Goal: Complete application form: Complete application form

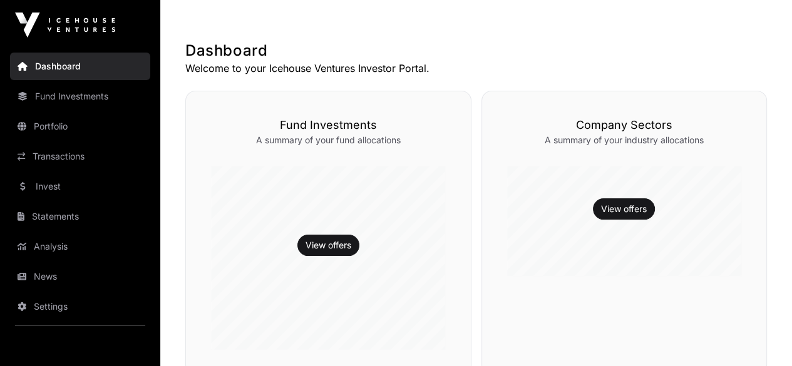
scroll to position [125, 0]
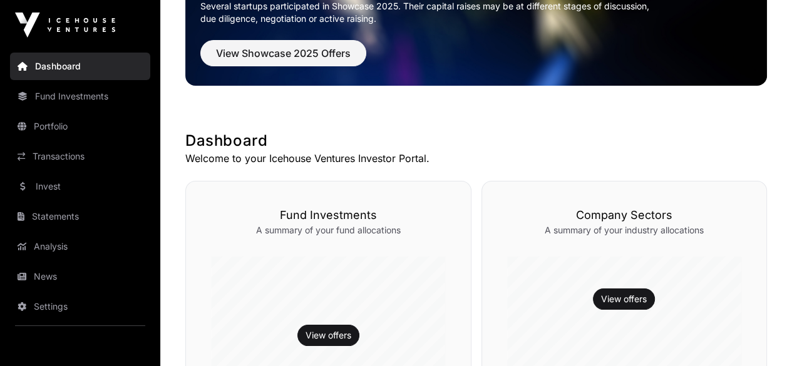
click at [76, 98] on link "Fund Investments" at bounding box center [80, 97] width 140 height 28
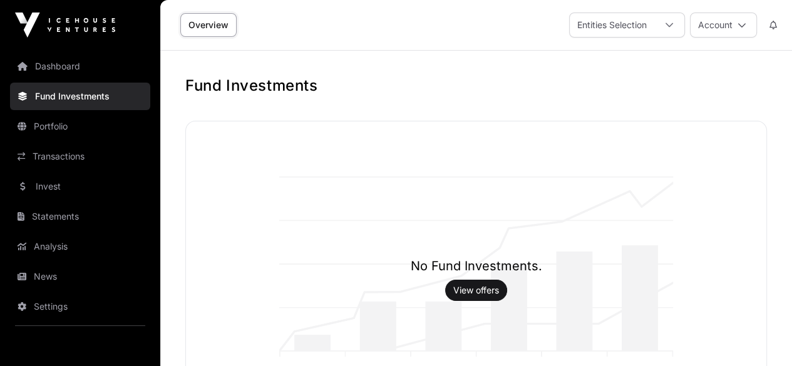
click at [48, 68] on link "Dashboard" at bounding box center [80, 67] width 140 height 28
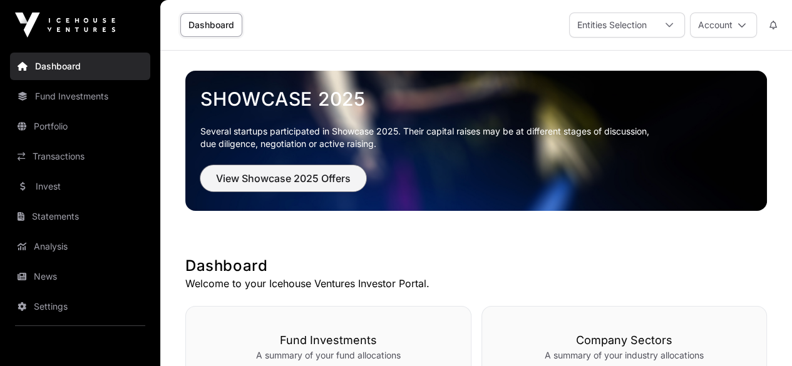
click at [259, 176] on span "View Showcase 2025 Offers" at bounding box center [283, 178] width 135 height 15
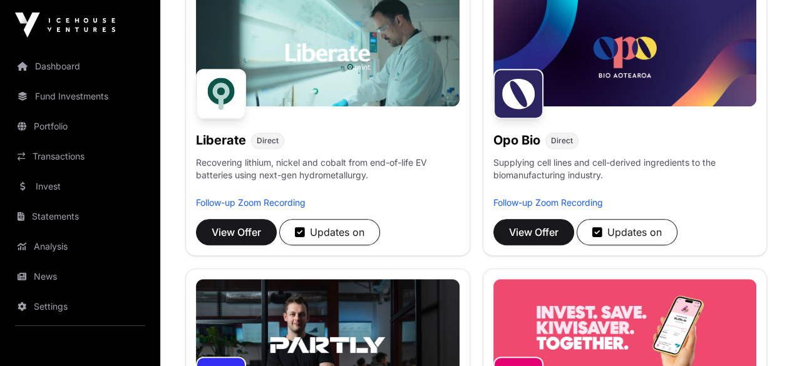
scroll to position [845, 0]
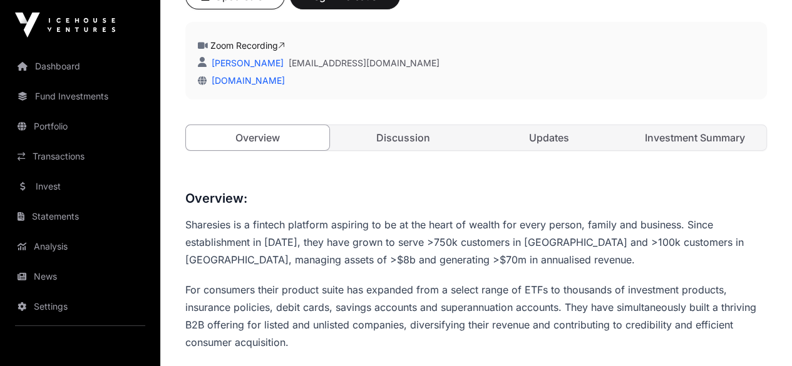
scroll to position [250, 0]
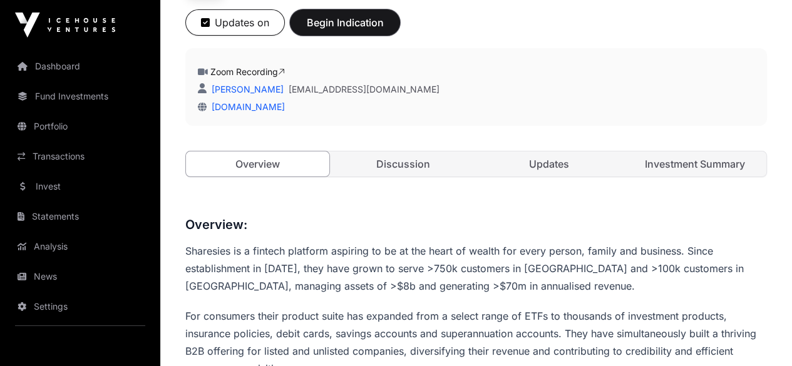
click at [384, 30] on span "Begin Indication" at bounding box center [344, 22] width 79 height 15
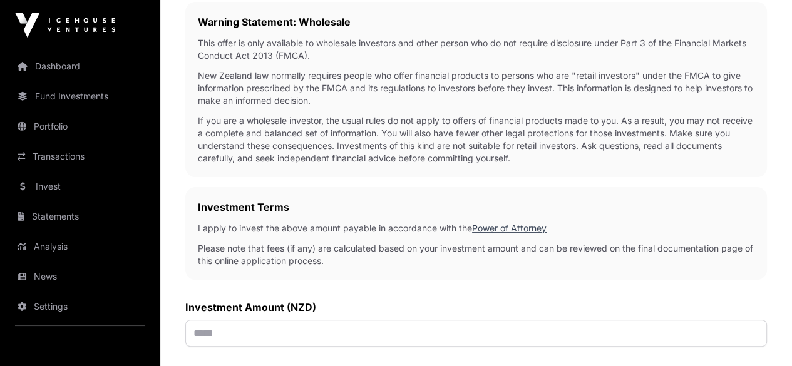
scroll to position [376, 0]
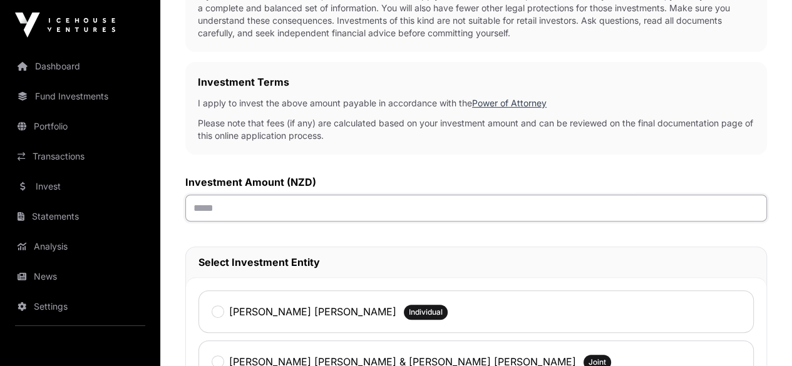
click at [429, 195] on input "text" at bounding box center [476, 208] width 582 height 27
type input "******"
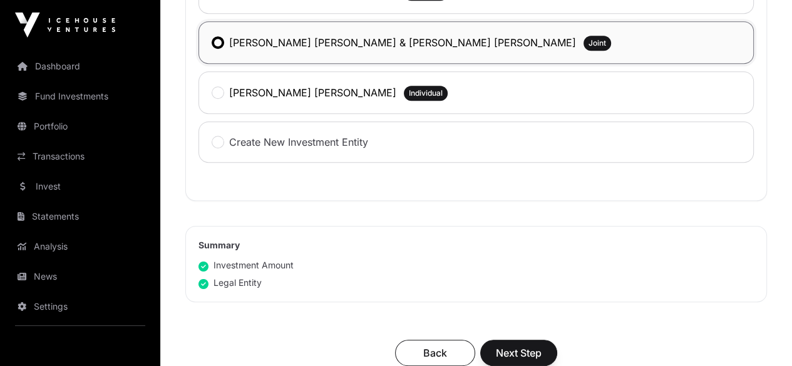
scroll to position [751, 0]
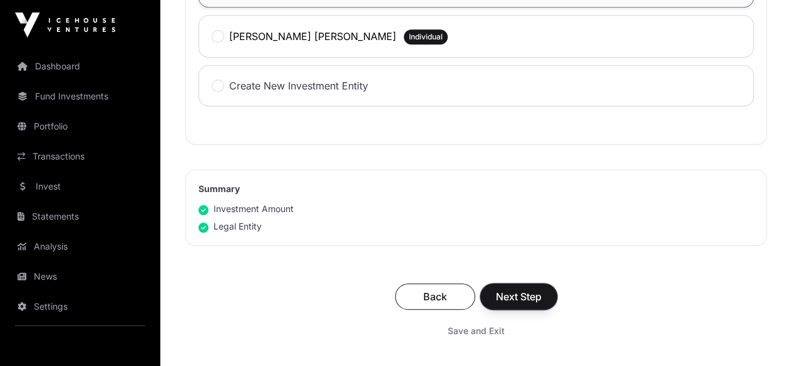
click at [541, 289] on span "Next Step" at bounding box center [519, 296] width 46 height 15
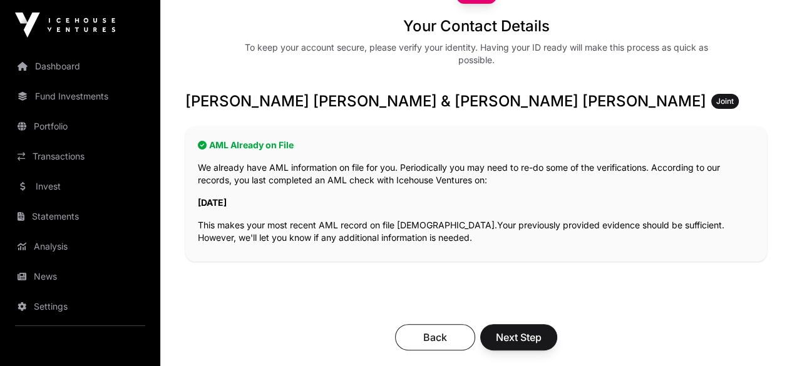
scroll to position [188, 0]
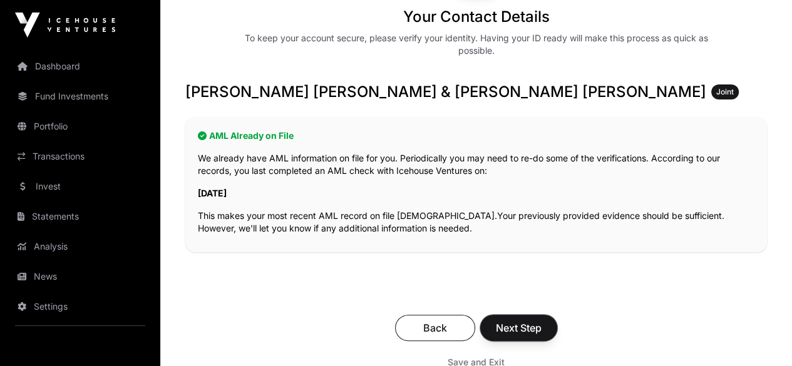
click at [541, 321] on span "Next Step" at bounding box center [519, 328] width 46 height 15
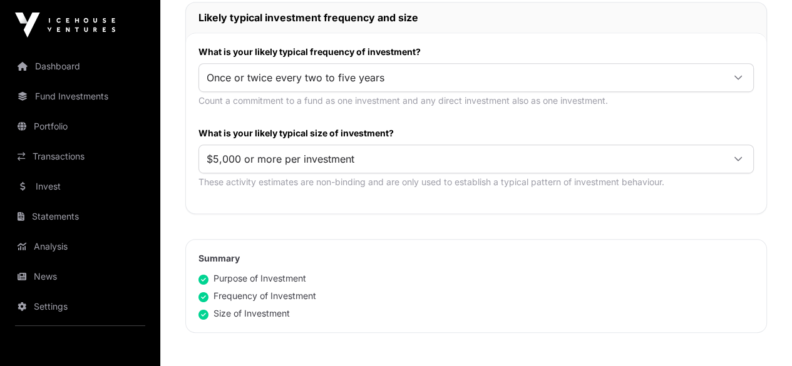
scroll to position [814, 0]
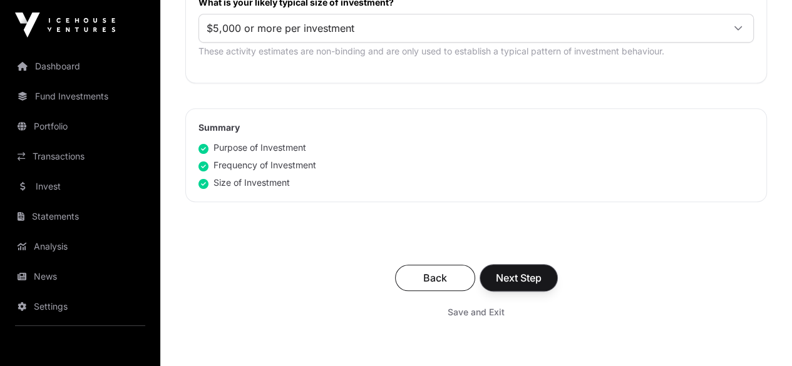
click at [541, 270] on span "Next Step" at bounding box center [519, 277] width 46 height 15
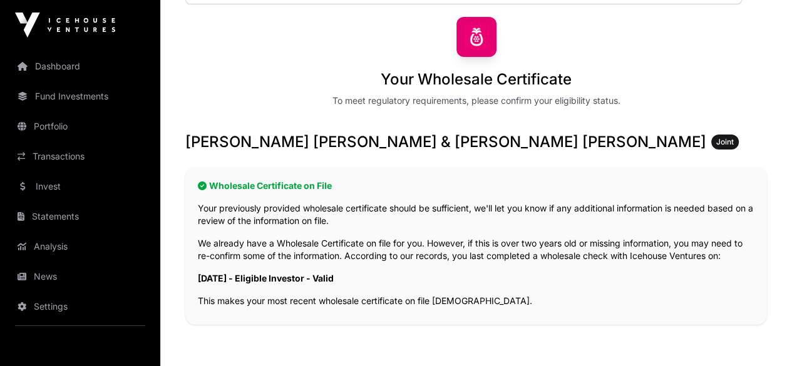
scroll to position [250, 0]
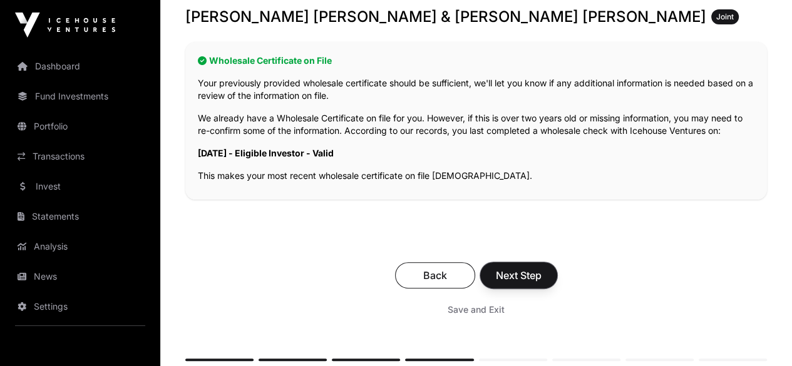
click at [541, 268] on span "Next Step" at bounding box center [519, 275] width 46 height 15
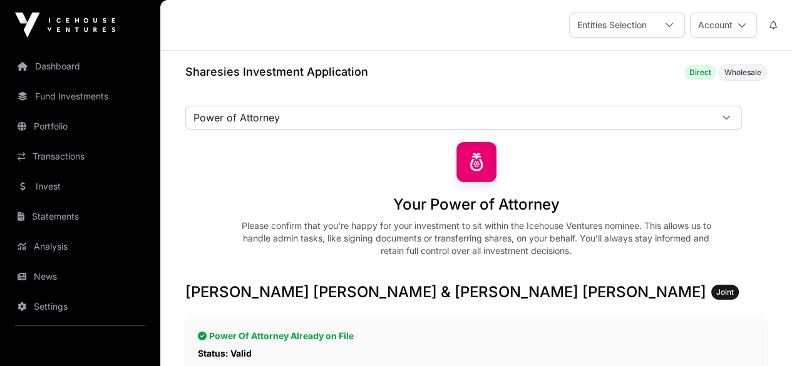
scroll to position [188, 0]
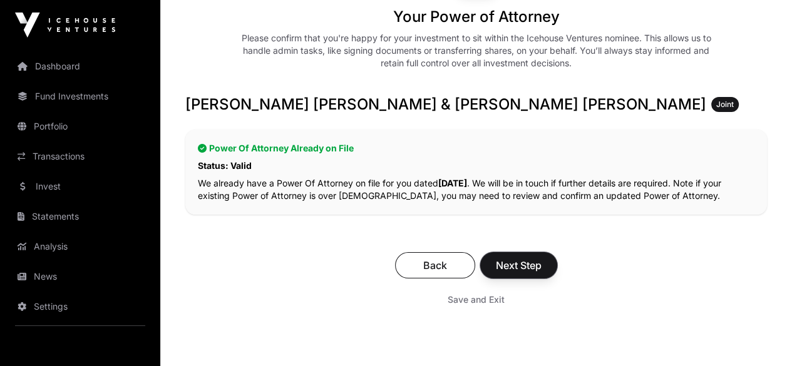
click at [541, 258] on span "Next Step" at bounding box center [519, 265] width 46 height 15
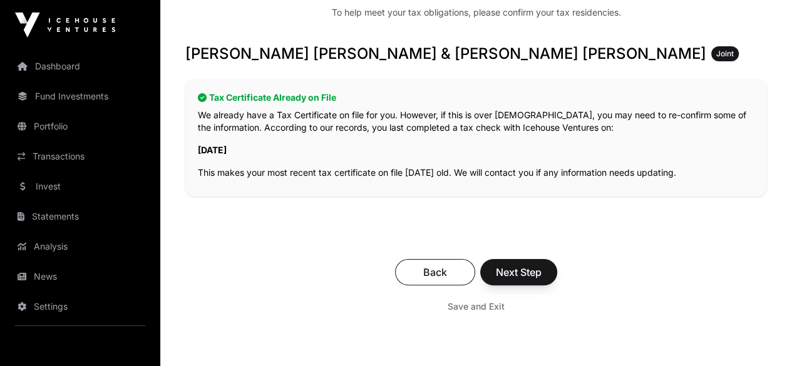
scroll to position [250, 0]
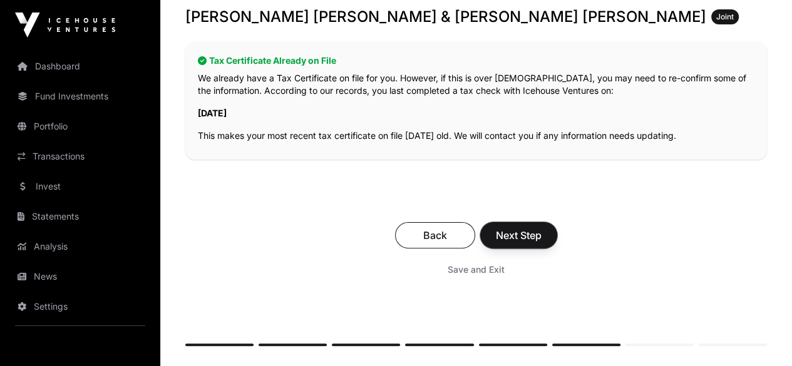
click at [541, 228] on span "Next Step" at bounding box center [519, 235] width 46 height 15
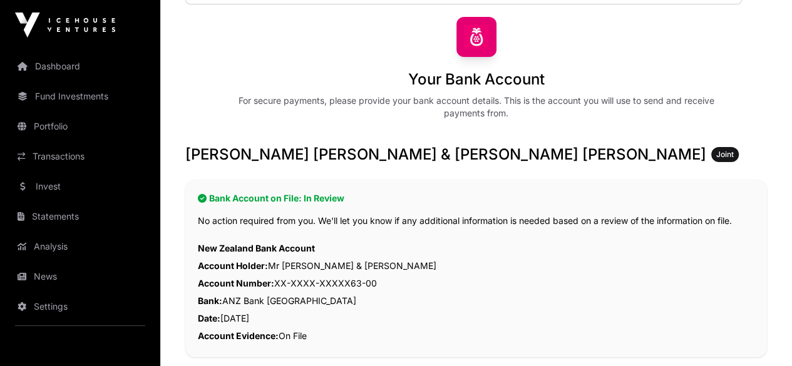
scroll to position [313, 0]
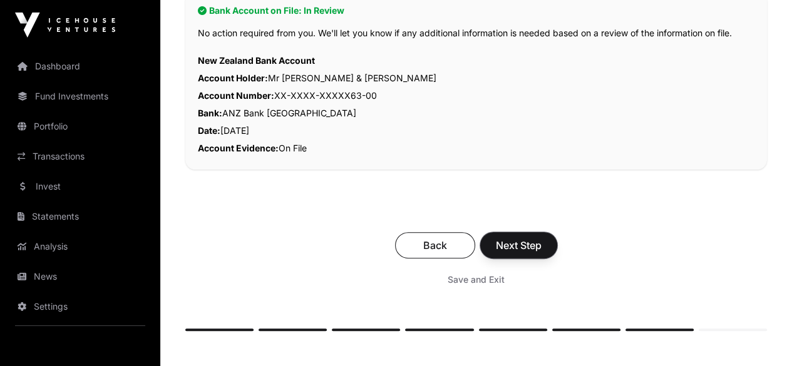
click at [541, 238] on span "Next Step" at bounding box center [519, 245] width 46 height 15
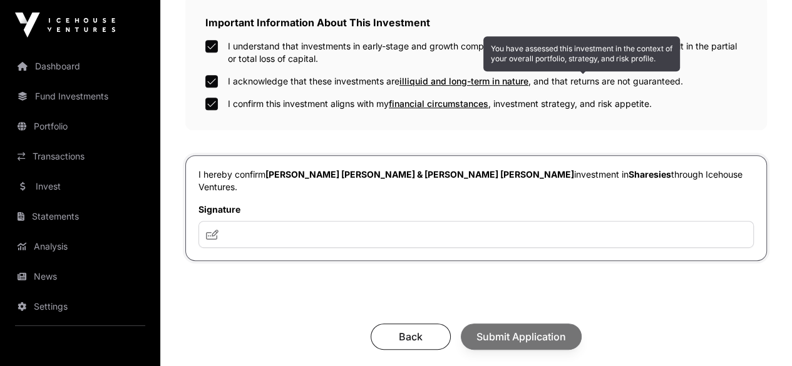
scroll to position [501, 0]
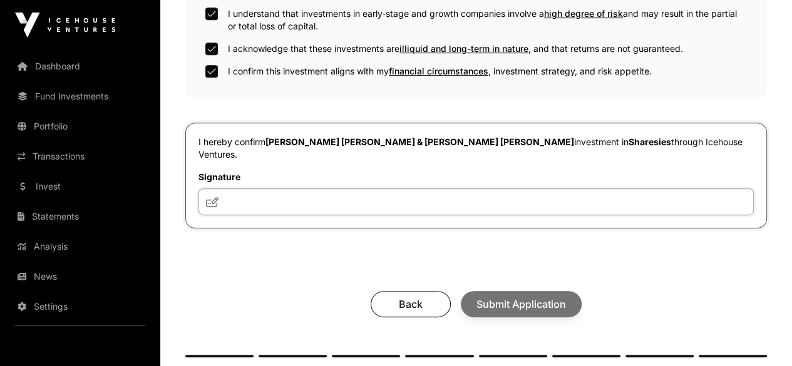
click at [373, 188] on input "text" at bounding box center [475, 201] width 555 height 27
type input "*********"
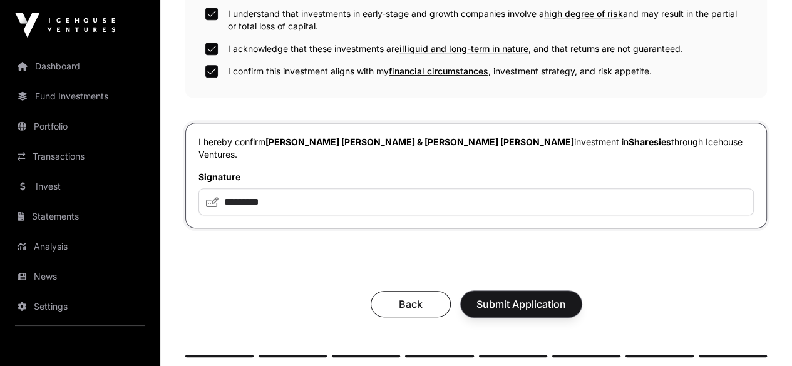
click at [566, 297] on span "Submit Application" at bounding box center [521, 304] width 90 height 15
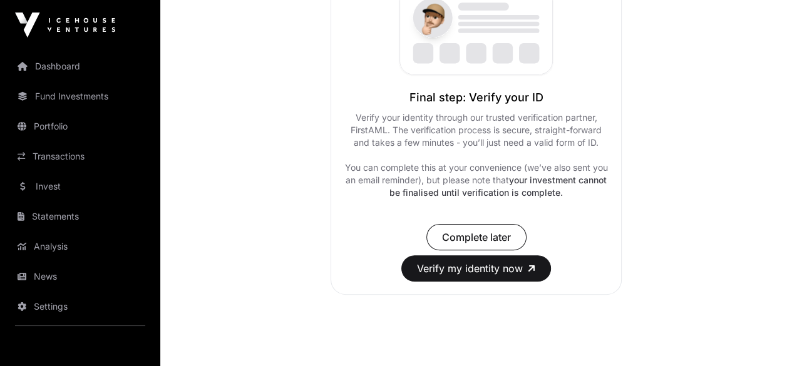
scroll to position [250, 0]
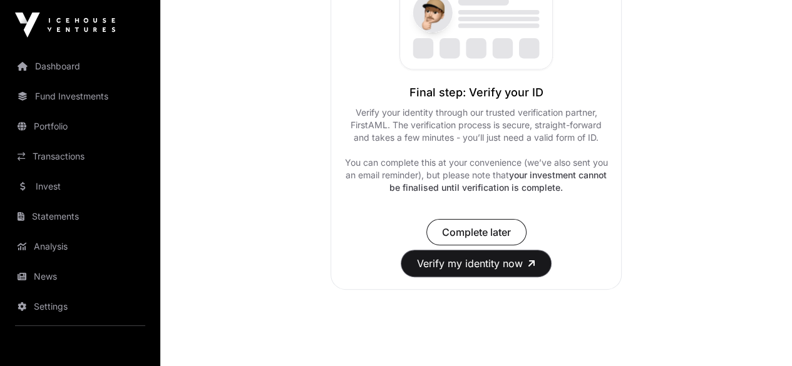
click at [476, 277] on button "Verify my identity now" at bounding box center [476, 263] width 150 height 26
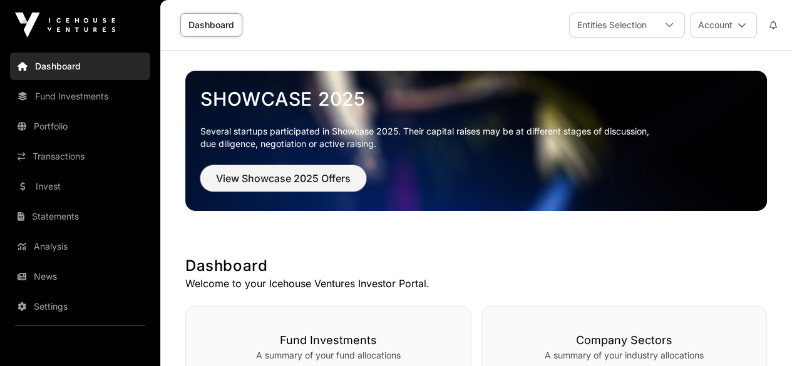
click at [287, 179] on span "View Showcase 2025 Offers" at bounding box center [283, 178] width 135 height 15
